Goal: Use online tool/utility: Utilize a website feature to perform a specific function

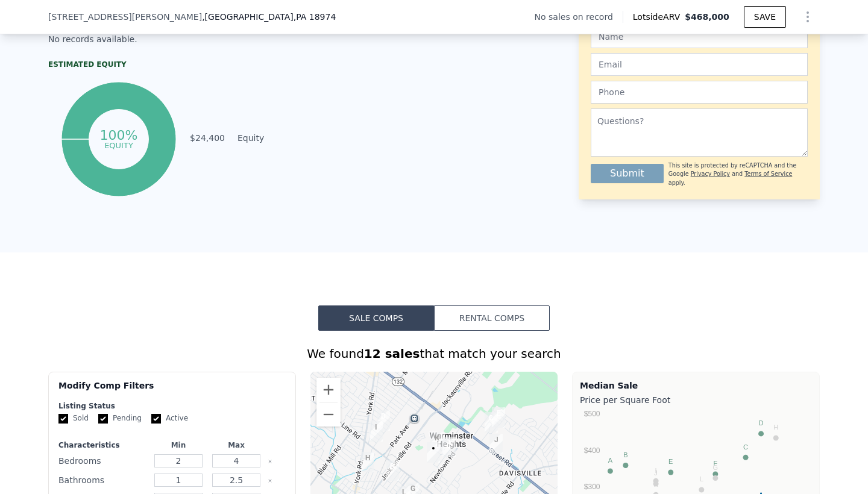
scroll to position [603, 0]
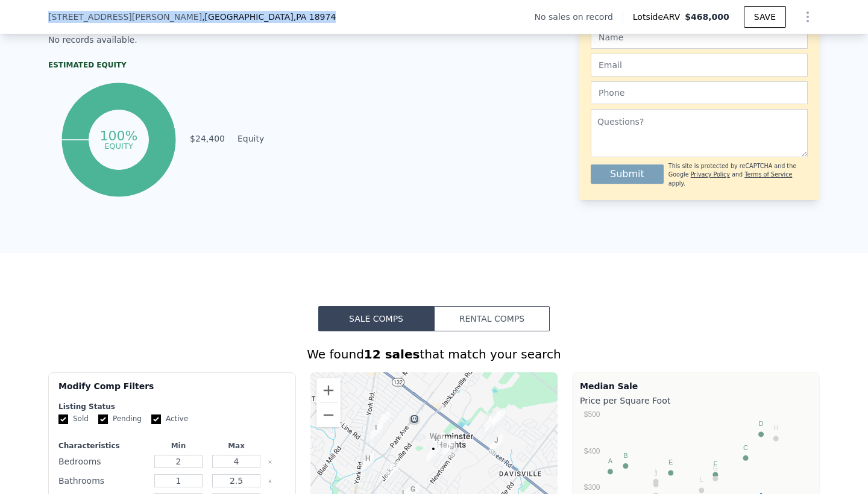
drag, startPoint x: 48, startPoint y: 17, endPoint x: 242, endPoint y: 20, distance: 194.1
click at [242, 19] on div "[STREET_ADDRESS][PERSON_NAME]" at bounding box center [196, 17] width 297 height 12
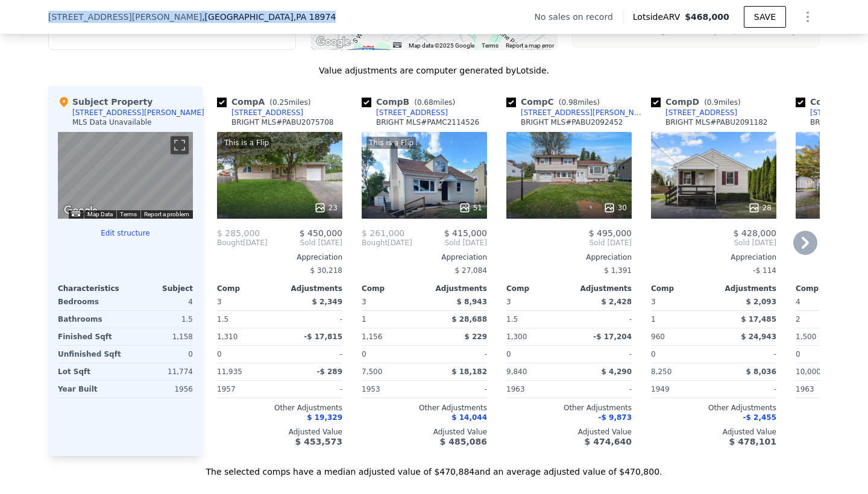
scroll to position [1126, 0]
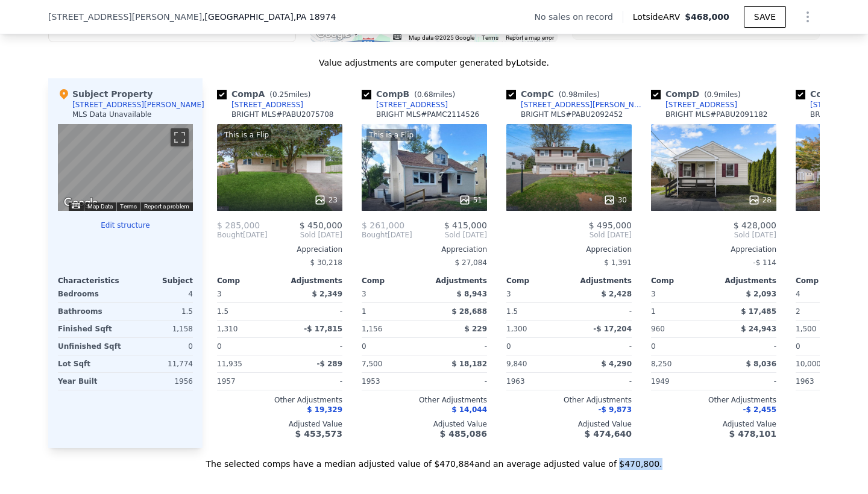
drag, startPoint x: 601, startPoint y: 468, endPoint x: 642, endPoint y: 468, distance: 41.0
click at [642, 468] on div "The selected comps have a median adjusted value of $470,884 and an average adju…" at bounding box center [433, 459] width 771 height 22
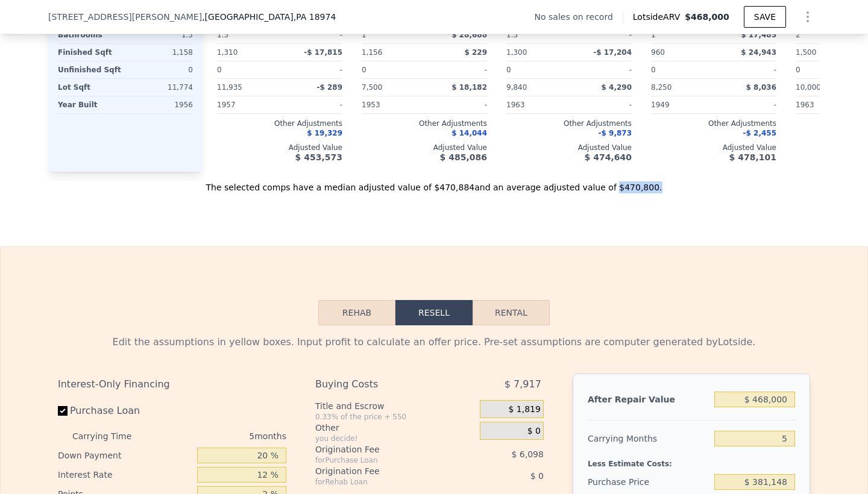
scroll to position [1407, 0]
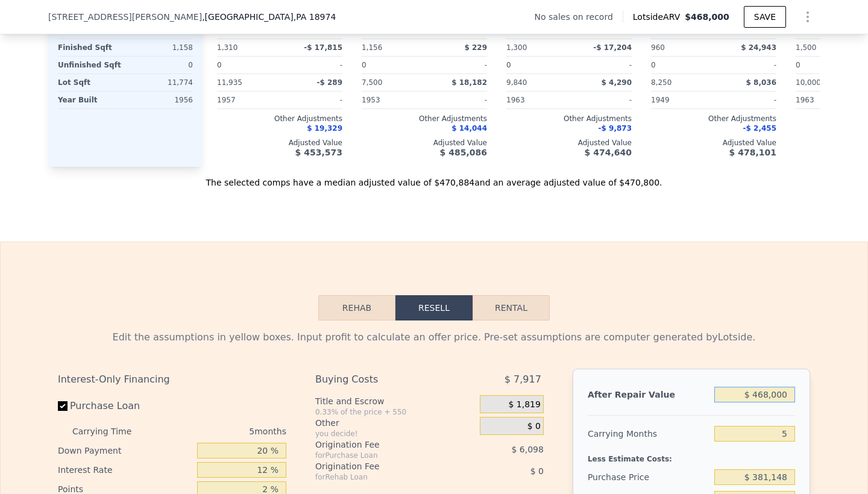
click at [788, 394] on input "$ 468,000" at bounding box center [754, 395] width 81 height 16
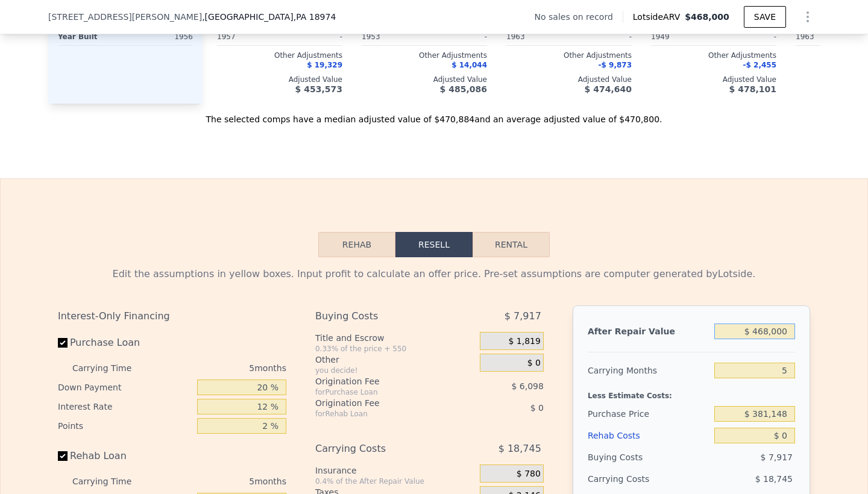
scroll to position [1472, 0]
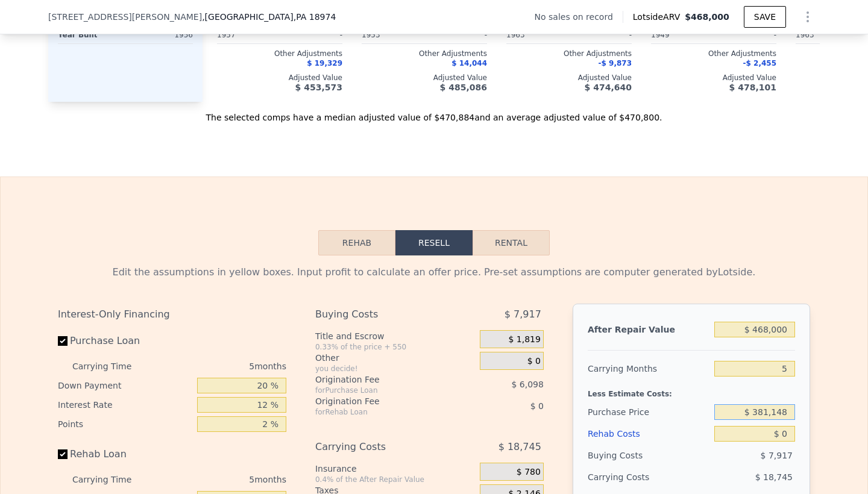
click at [788, 413] on input "$ 381,148" at bounding box center [754, 412] width 81 height 16
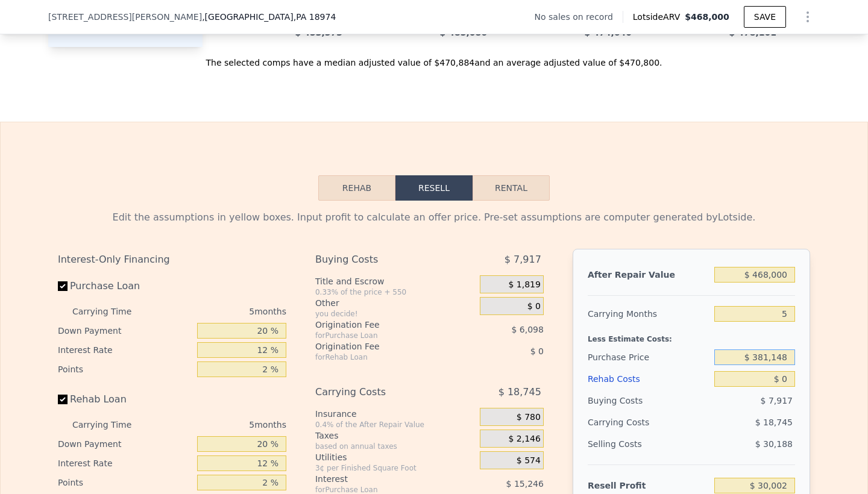
scroll to position [1555, 0]
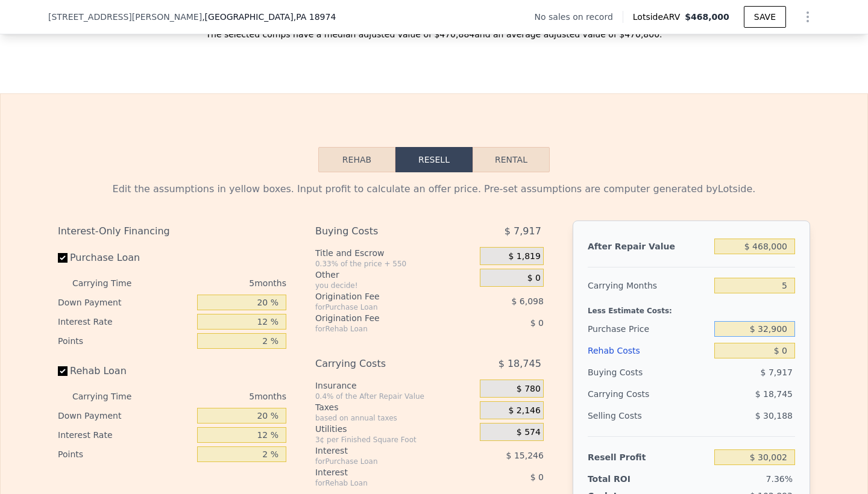
type input "$ 329,000"
type input "$ 85,242"
click at [790, 352] on input "$ 0" at bounding box center [754, 351] width 81 height 16
click at [789, 328] on input "$ 329,000" at bounding box center [754, 329] width 81 height 16
type input "$ 374,000"
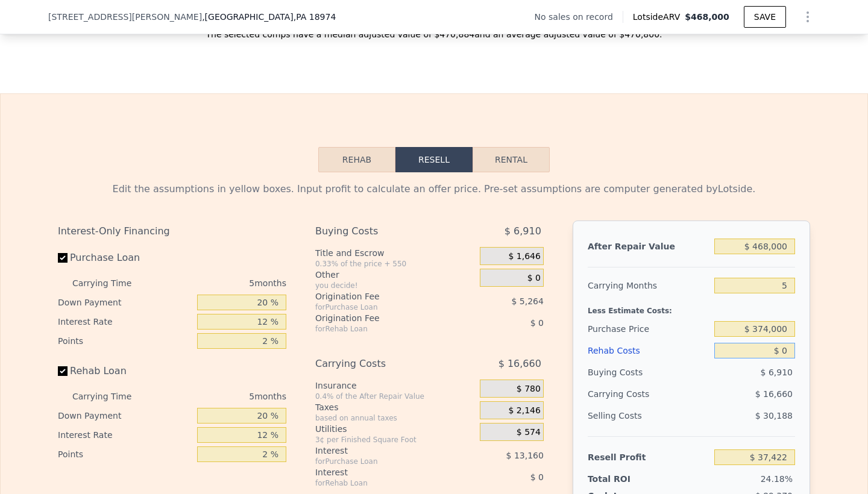
click at [764, 354] on input "$ 0" at bounding box center [754, 351] width 81 height 16
type input "$ 37,573"
click at [791, 351] on input "$ 0" at bounding box center [754, 351] width 81 height 16
type input "$ 3"
type input "$ 37,570"
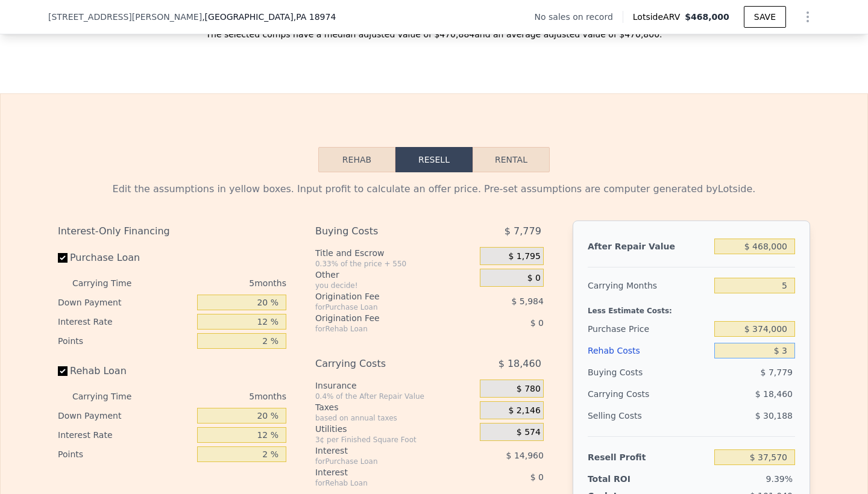
type input "$ 30"
type input "$ 37,543"
type input "$ 300"
type input "$ 37,258"
type input "$ 3,000"
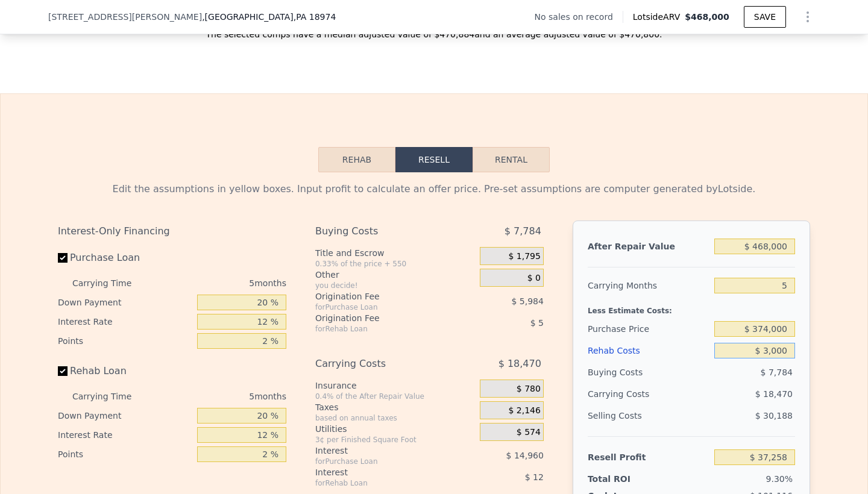
type input "$ 34,405"
type input "$ 30,000"
type input "$ 5,893"
click at [362, 165] on button "Rehab" at bounding box center [356, 159] width 77 height 25
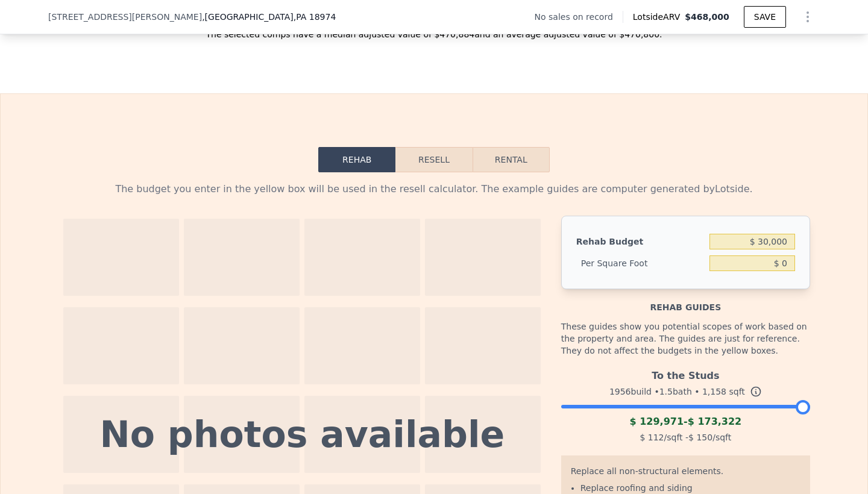
type input "$ 25.91"
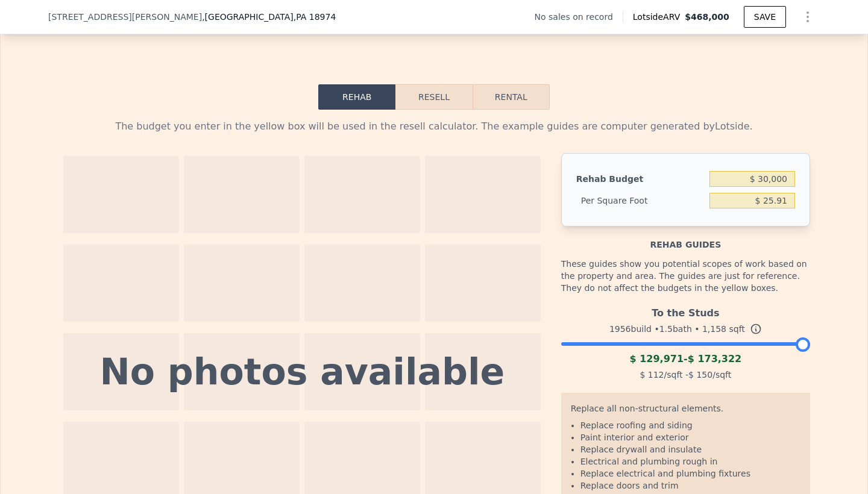
scroll to position [1610, 0]
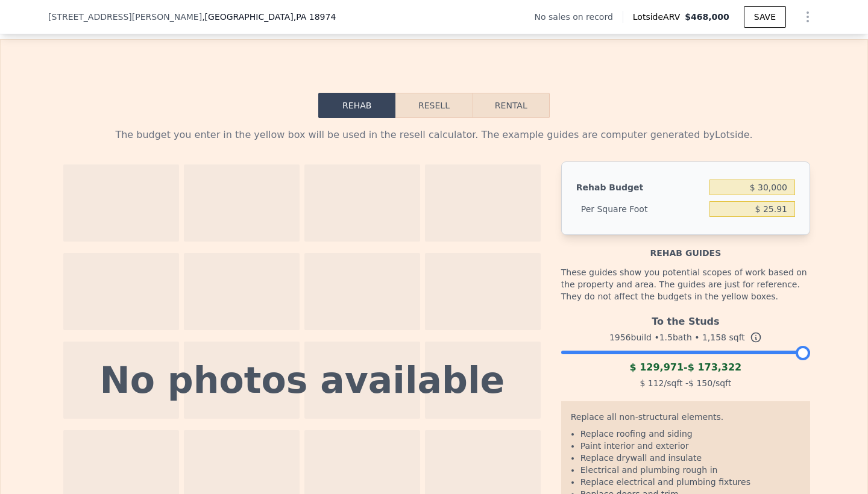
click at [463, 299] on div at bounding box center [483, 291] width 116 height 77
click at [357, 283] on div at bounding box center [362, 291] width 116 height 77
click at [355, 186] on div at bounding box center [362, 203] width 116 height 77
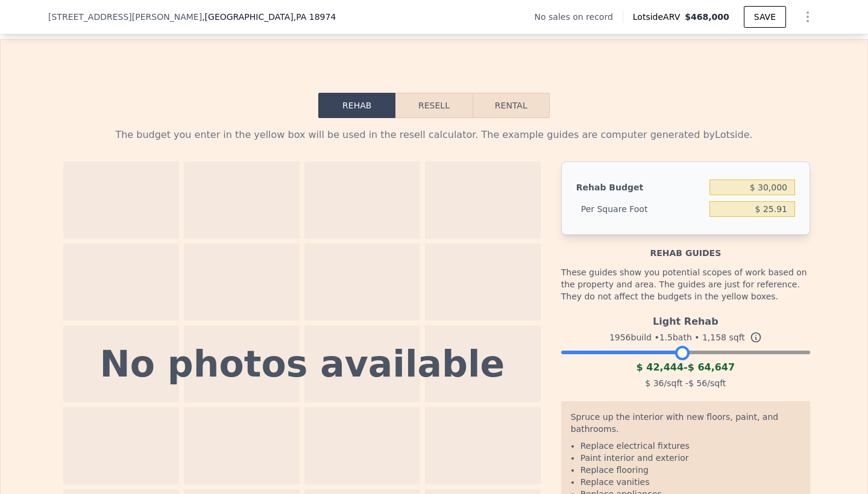
drag, startPoint x: 805, startPoint y: 351, endPoint x: 682, endPoint y: 351, distance: 122.9
click at [682, 351] on div at bounding box center [682, 353] width 14 height 14
drag, startPoint x: 682, startPoint y: 351, endPoint x: 657, endPoint y: 351, distance: 24.7
click at [657, 351] on div at bounding box center [656, 353] width 14 height 14
drag, startPoint x: 656, startPoint y: 351, endPoint x: 644, endPoint y: 351, distance: 12.7
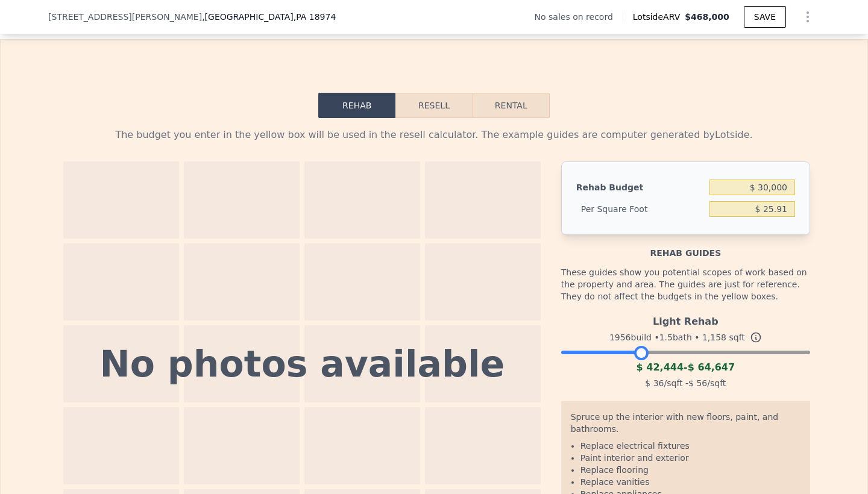
click at [644, 351] on div at bounding box center [641, 353] width 14 height 14
click at [444, 110] on button "Resell" at bounding box center [433, 105] width 77 height 25
